Goal: Information Seeking & Learning: Stay updated

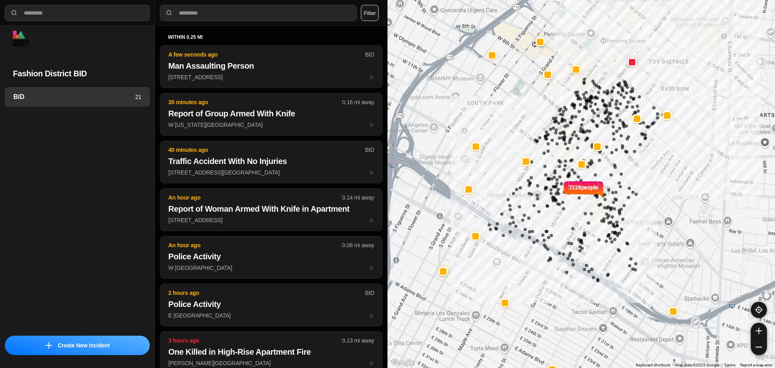
select select "*"
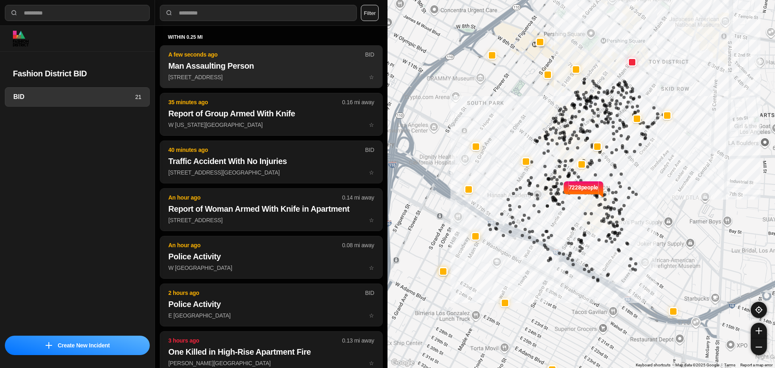
click at [257, 55] on p "A few seconds ago" at bounding box center [266, 54] width 196 height 8
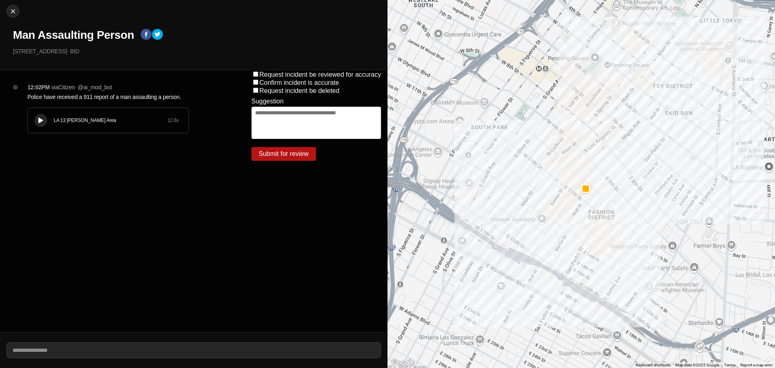
click at [36, 118] on button at bounding box center [40, 120] width 13 height 13
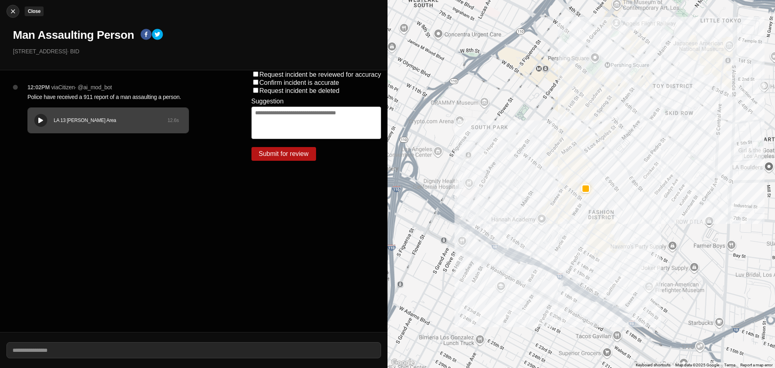
click at [10, 13] on img at bounding box center [13, 11] width 8 height 8
select select "*"
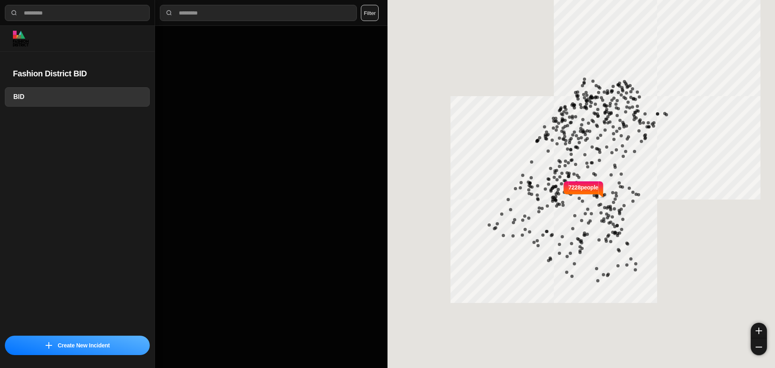
select select "*"
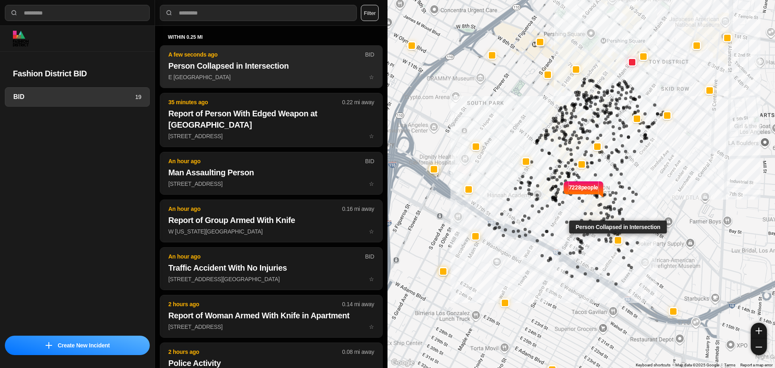
click at [229, 55] on p "A few seconds ago" at bounding box center [266, 54] width 196 height 8
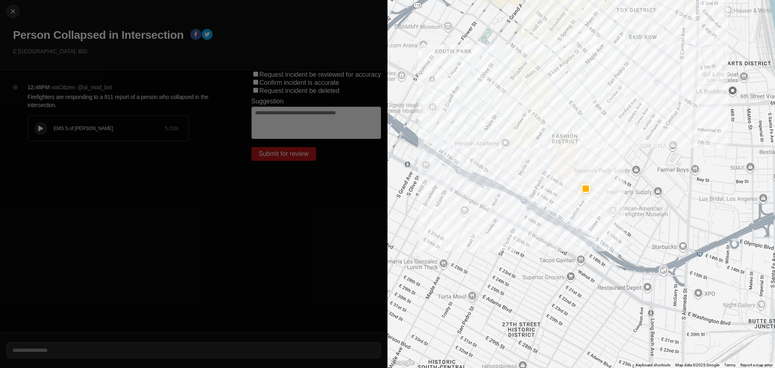
click at [33, 121] on div "EMS S of Mulholland 5.153 s" at bounding box center [108, 128] width 161 height 25
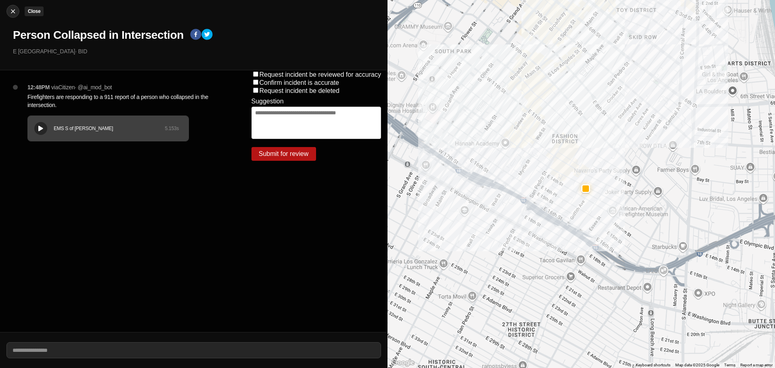
click at [15, 6] on button "Close" at bounding box center [12, 11] width 13 height 13
select select "*"
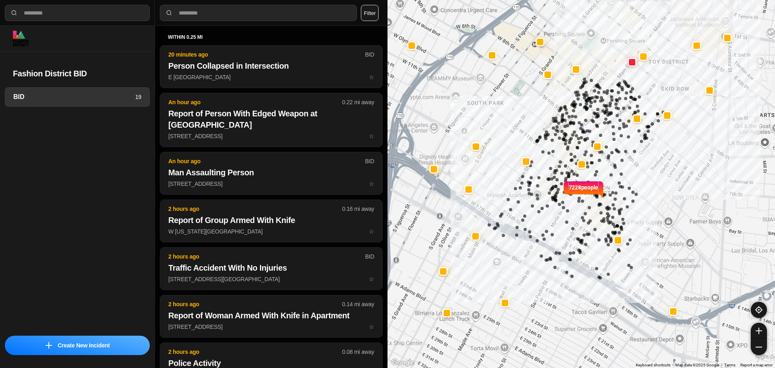
select select "*"
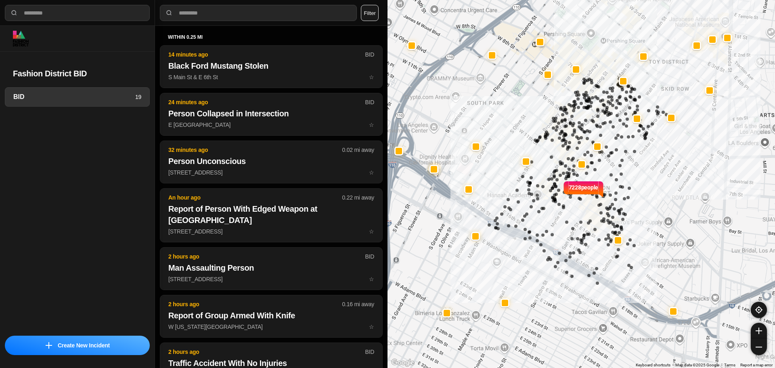
select select "*"
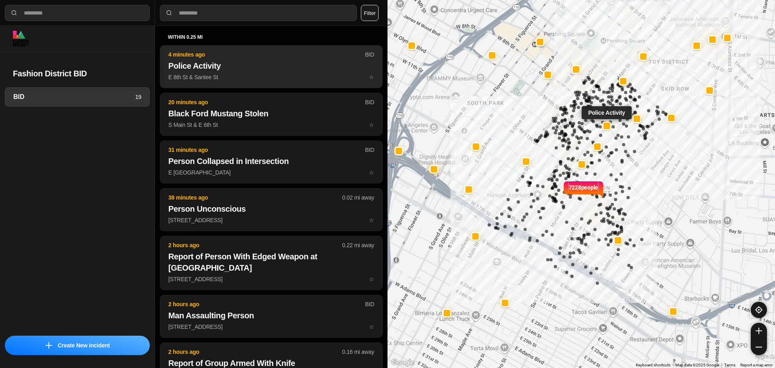
click at [168, 57] on p "4 minutes ago" at bounding box center [266, 54] width 196 height 8
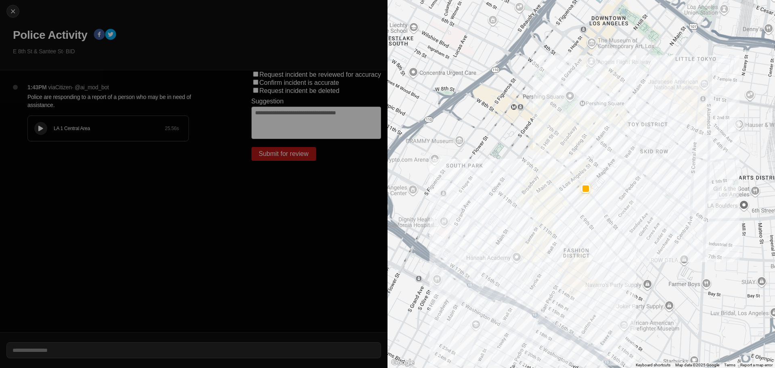
click at [32, 125] on div "LA 1 Central Area 25.56 s" at bounding box center [108, 128] width 161 height 25
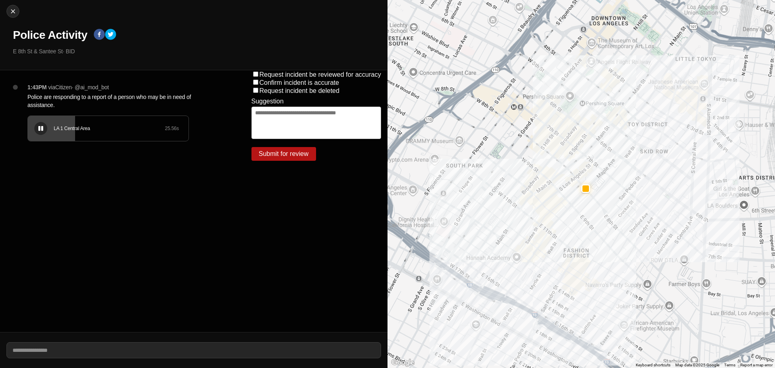
click at [39, 131] on icon at bounding box center [40, 128] width 5 height 5
click at [43, 140] on div "LA 1 Central Area 25.56 s" at bounding box center [108, 128] width 161 height 25
click at [37, 128] on div at bounding box center [41, 128] width 8 height 6
click at [42, 126] on icon at bounding box center [40, 128] width 5 height 5
click at [83, 129] on div "LA 1 Central Area" at bounding box center [109, 128] width 111 height 6
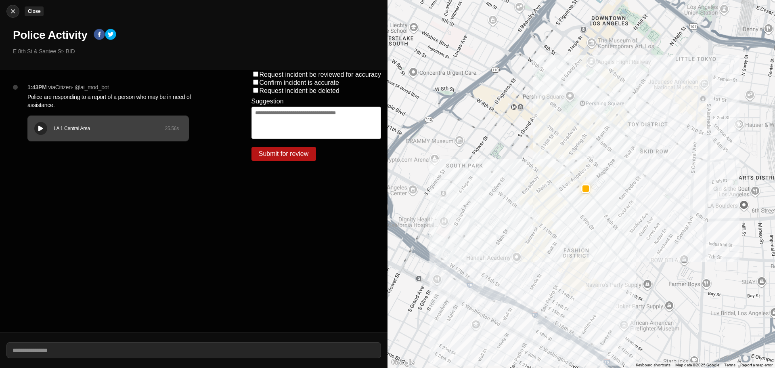
click at [13, 8] on img at bounding box center [13, 11] width 8 height 8
select select "*"
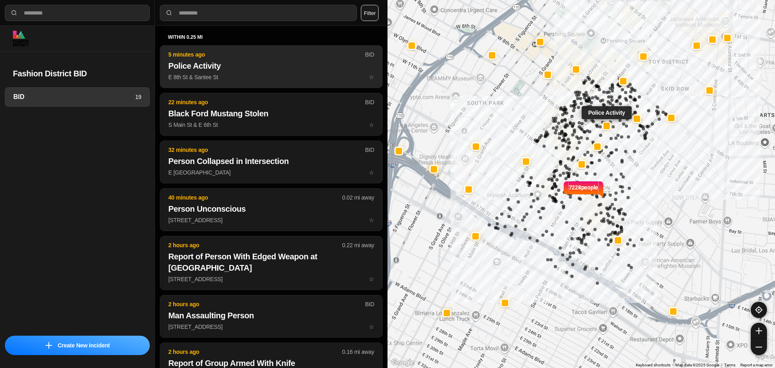
click at [231, 72] on button "5 minutes ago BID Police Activity E 8th St & Santee St ☆" at bounding box center [271, 66] width 223 height 43
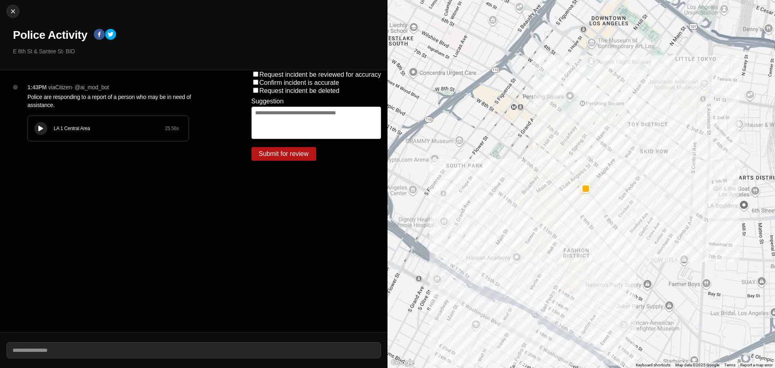
drag, startPoint x: 40, startPoint y: 132, endPoint x: 45, endPoint y: 134, distance: 5.8
click at [40, 132] on button at bounding box center [40, 128] width 13 height 13
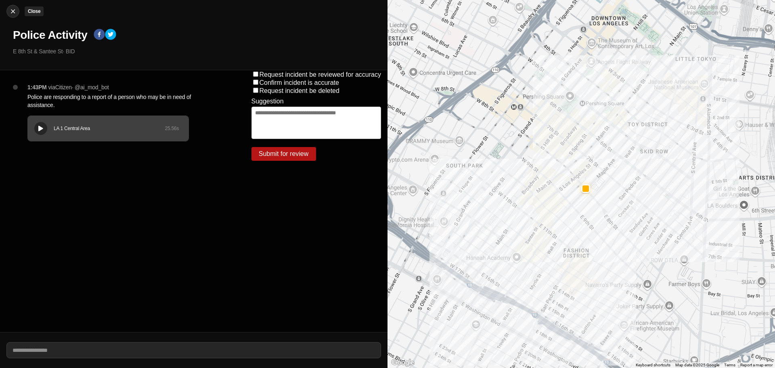
click at [8, 9] on div at bounding box center [13, 11] width 12 height 8
select select "*"
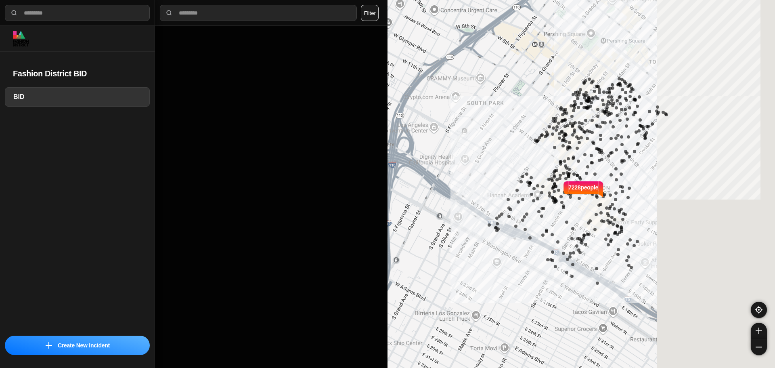
select select "*"
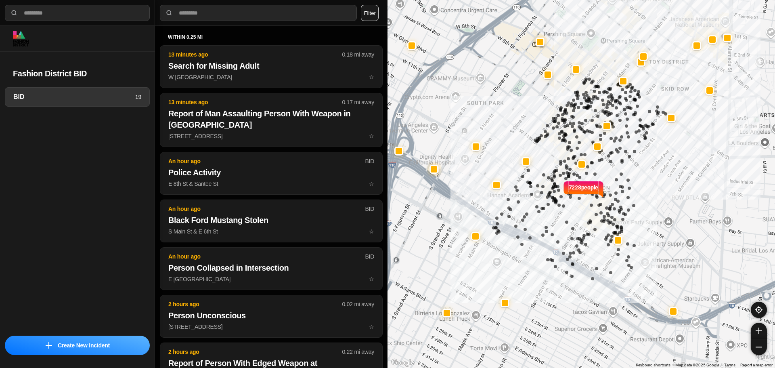
select select "*"
